Goal: Find specific page/section

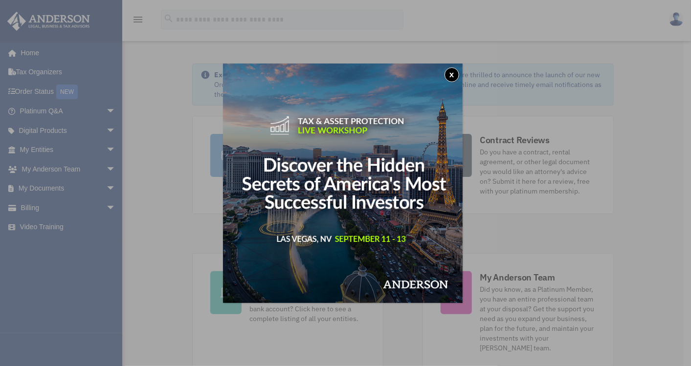
click at [458, 76] on button "x" at bounding box center [451, 74] width 15 height 15
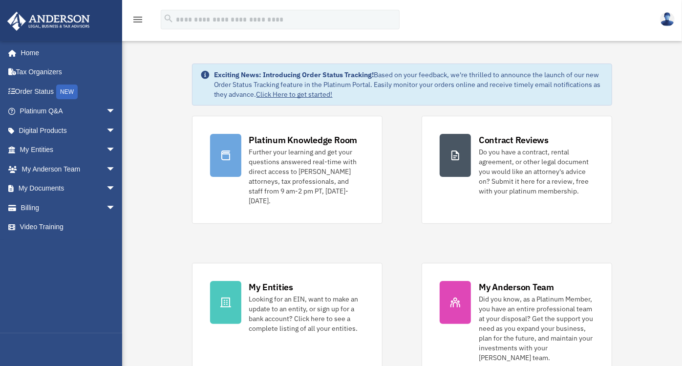
click at [296, 235] on div "Platinum Knowledge Room Further your learning and get your questions answered r…" at bounding box center [402, 248] width 421 height 265
drag, startPoint x: 577, startPoint y: 0, endPoint x: 660, endPoint y: 91, distance: 123.5
click at [660, 91] on div "Exciting News: Introducing Order Status Tracking! Based on your feedback, we're…" at bounding box center [402, 303] width 575 height 528
drag, startPoint x: 585, startPoint y: 7, endPoint x: 674, endPoint y: 129, distance: 150.1
click at [674, 129] on div "Exciting News: Introducing Order Status Tracking! Based on your feedback, we're…" at bounding box center [402, 303] width 575 height 528
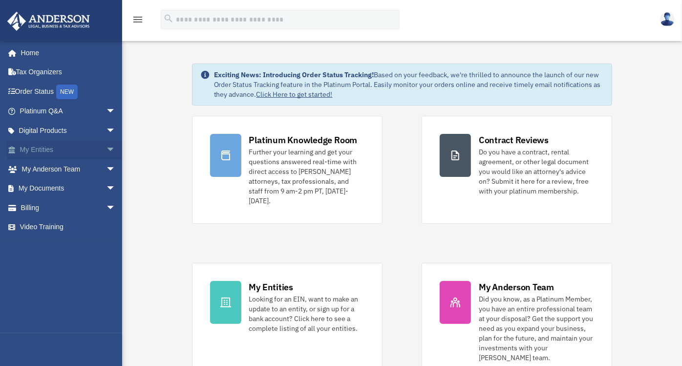
click at [106, 148] on span "arrow_drop_down" at bounding box center [116, 150] width 20 height 20
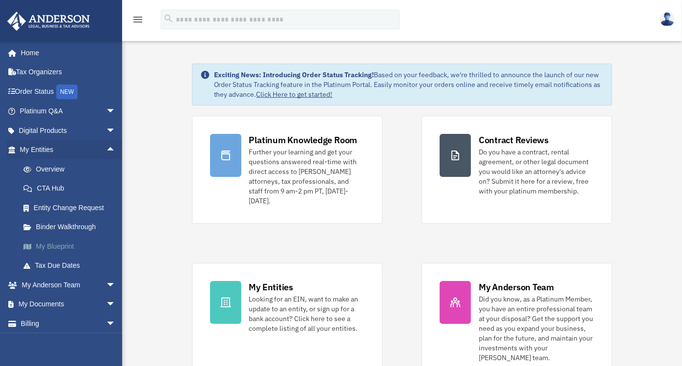
click at [59, 245] on link "My Blueprint" at bounding box center [72, 247] width 117 height 20
